Goal: Transaction & Acquisition: Purchase product/service

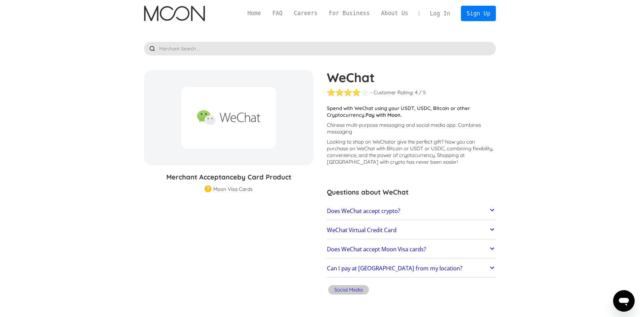
click at [374, 232] on h2 "WeChat Virtual Credit Card" at bounding box center [362, 230] width 70 height 7
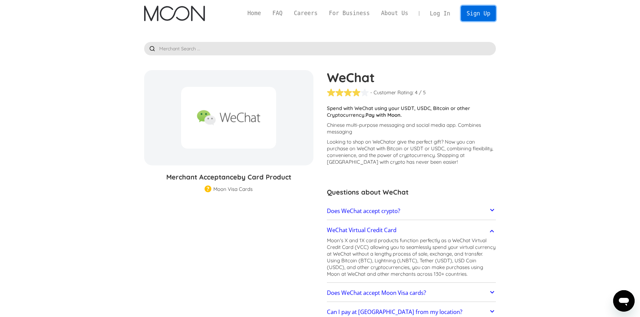
click at [489, 11] on link "Sign Up" at bounding box center [478, 13] width 35 height 15
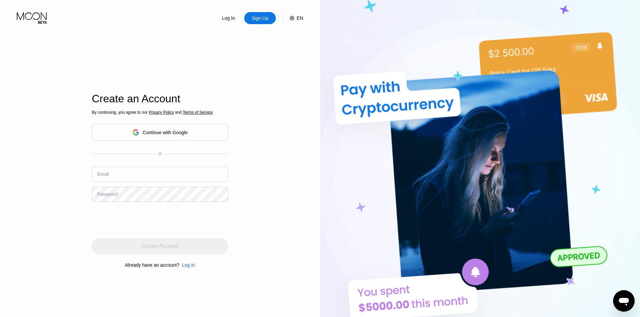
click at [150, 135] on div "Continue with Google" at bounding box center [165, 132] width 45 height 5
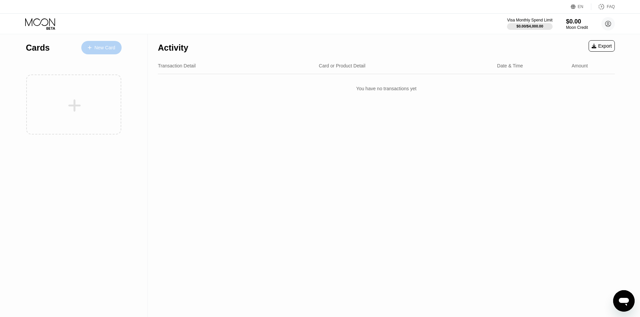
click at [102, 51] on div "New Card" at bounding box center [101, 47] width 40 height 13
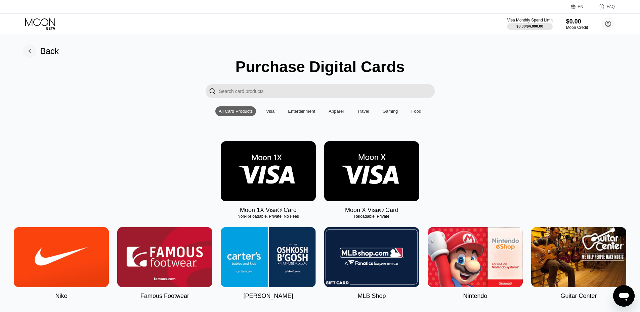
click at [269, 114] on div "Visa" at bounding box center [270, 111] width 8 height 5
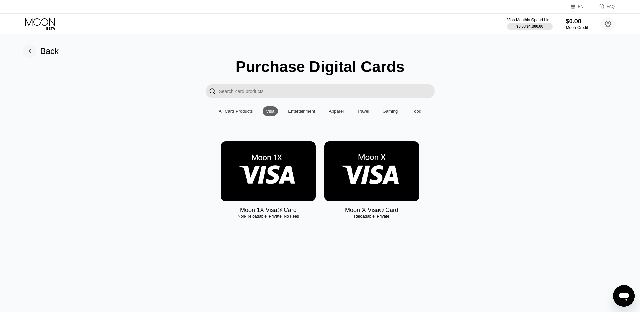
click at [374, 182] on img at bounding box center [371, 171] width 95 height 60
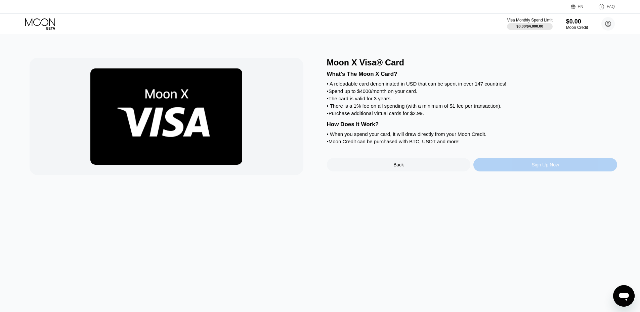
click at [535, 168] on div "Sign Up Now" at bounding box center [545, 164] width 28 height 5
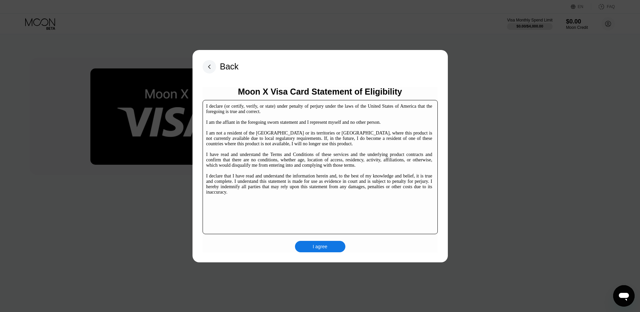
click at [316, 246] on div "I agree" at bounding box center [320, 247] width 15 height 6
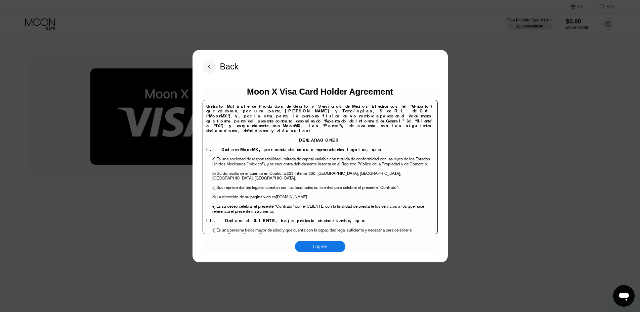
click at [320, 246] on div "I agree" at bounding box center [320, 247] width 15 height 6
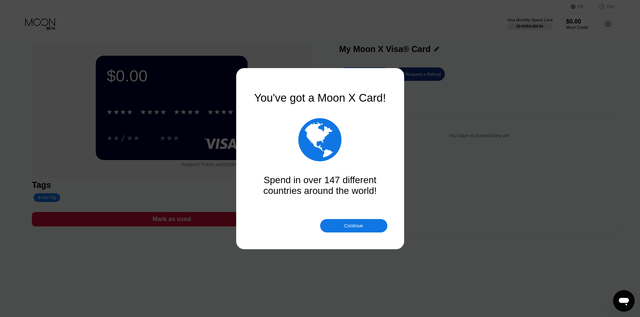
click at [360, 224] on div "Continue" at bounding box center [353, 225] width 19 height 5
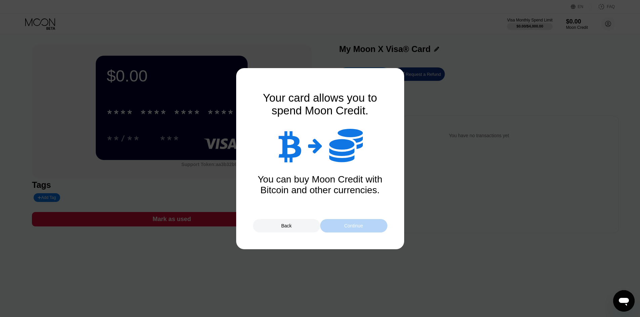
click at [361, 224] on div "Continue" at bounding box center [353, 225] width 19 height 5
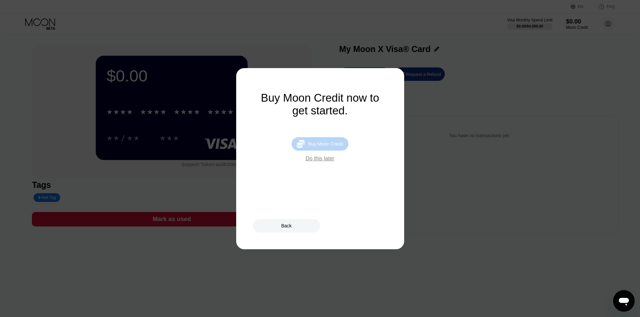
click at [315, 146] on div "Buy Moon Credit" at bounding box center [325, 143] width 35 height 5
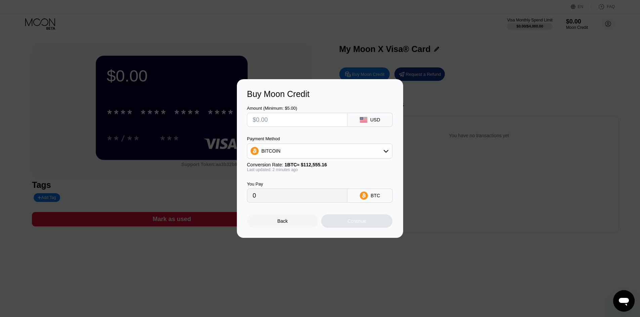
click at [355, 152] on div "BITCOIN" at bounding box center [319, 150] width 145 height 13
click at [313, 126] on input "text" at bounding box center [297, 119] width 89 height 13
click at [348, 96] on div "Buy Moon Credit" at bounding box center [320, 94] width 146 height 10
click at [281, 224] on div "Back" at bounding box center [282, 221] width 10 height 5
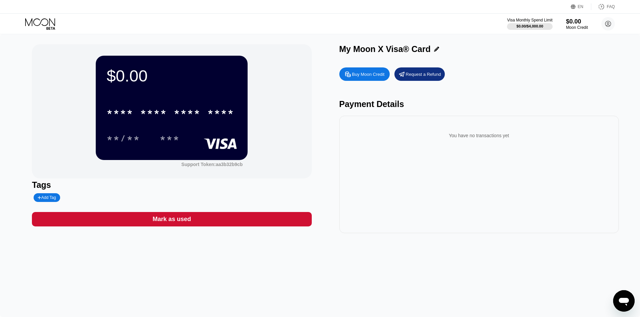
click at [162, 123] on div "* * * * * * * * * * * * **** **/** ***" at bounding box center [171, 119] width 130 height 40
click at [178, 116] on div "* * * *" at bounding box center [187, 113] width 27 height 11
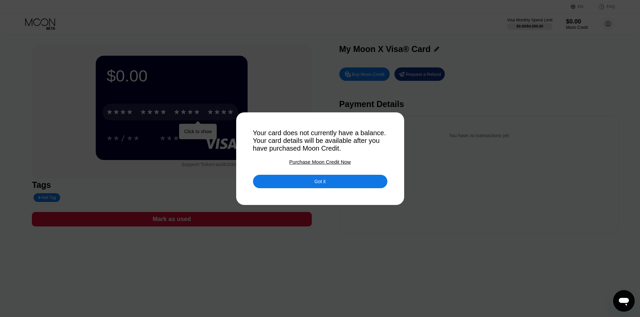
click at [338, 185] on div "Got it" at bounding box center [320, 181] width 134 height 13
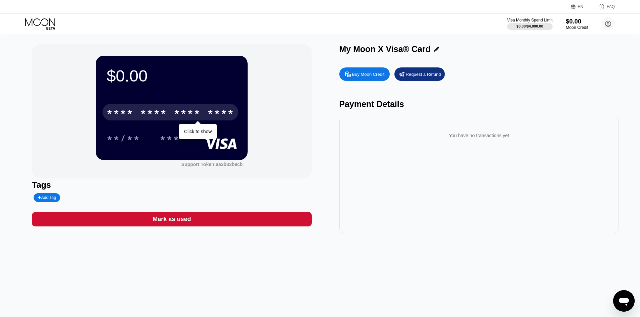
click at [579, 24] on div "$0.00" at bounding box center [577, 21] width 23 height 7
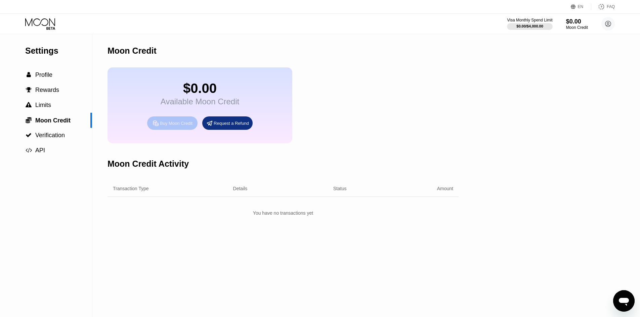
click at [179, 126] on div "Buy Moon Credit" at bounding box center [176, 124] width 33 height 6
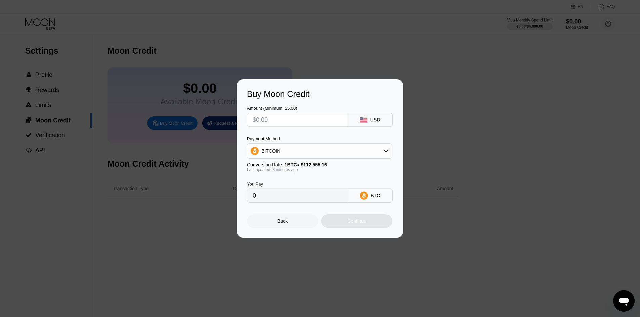
click at [288, 222] on div "Back" at bounding box center [282, 221] width 71 height 13
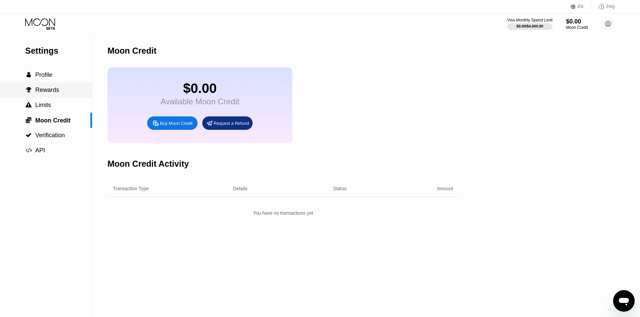
click at [44, 93] on span "Rewards" at bounding box center [47, 90] width 24 height 7
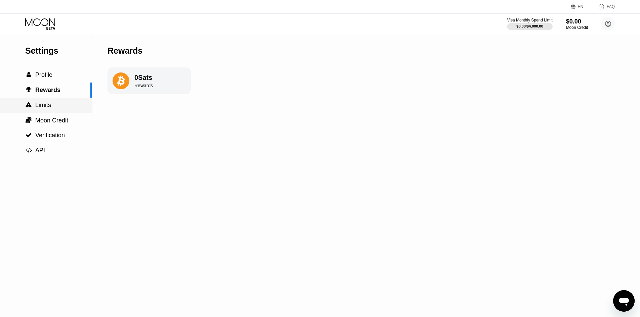
click at [43, 106] on span "Limits" at bounding box center [43, 105] width 16 height 7
